Goal: Information Seeking & Learning: Check status

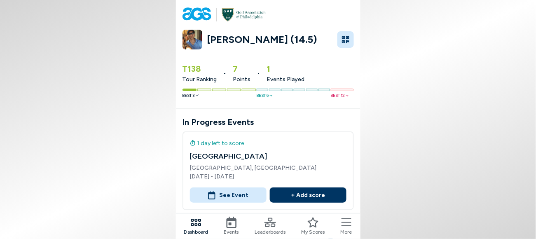
click at [240, 187] on button "See Event" at bounding box center [228, 194] width 77 height 15
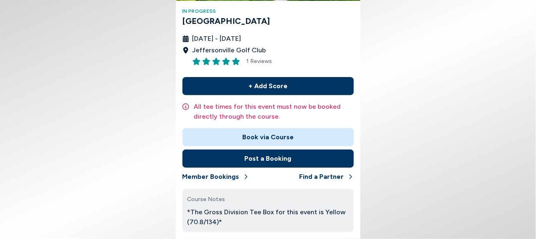
scroll to position [154, 0]
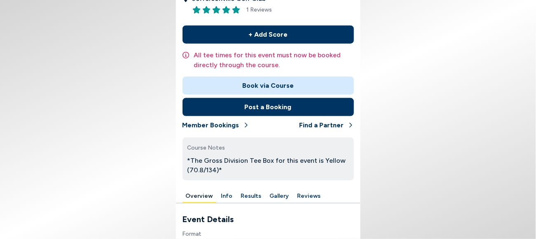
click at [265, 190] on button "Results" at bounding box center [251, 196] width 27 height 13
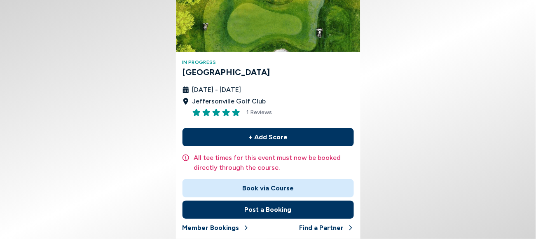
scroll to position [128, 0]
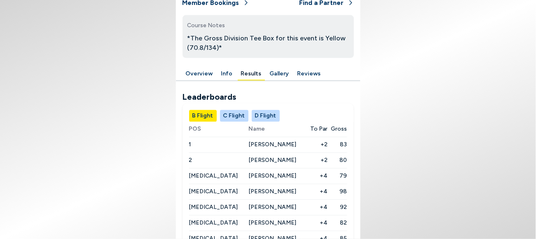
scroll to position [282, 0]
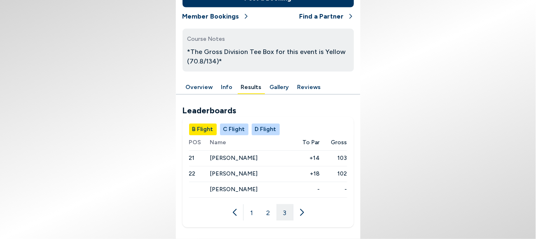
scroll to position [201, 0]
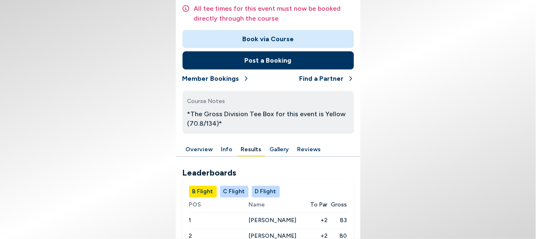
click at [247, 186] on button "C Flight" at bounding box center [234, 192] width 28 height 12
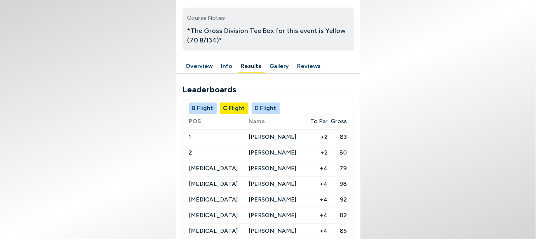
scroll to position [299, 0]
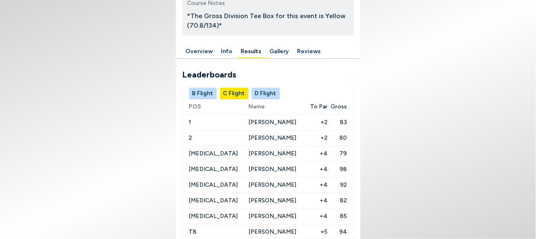
click at [278, 88] on button "D Flight" at bounding box center [266, 94] width 28 height 12
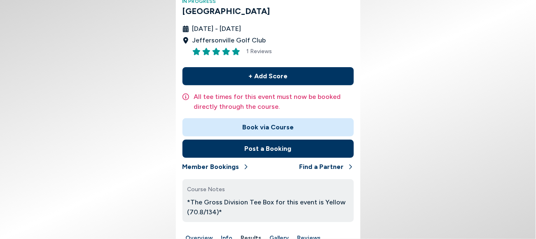
scroll to position [196, 0]
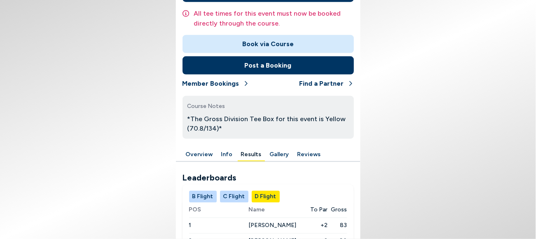
click at [312, 149] on button "Reviews" at bounding box center [309, 155] width 30 height 13
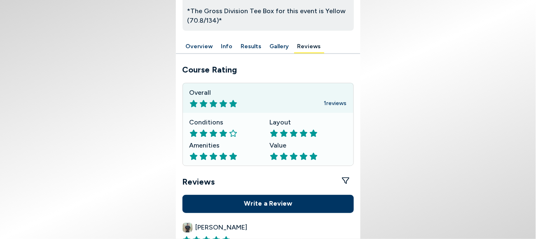
scroll to position [117, 0]
